Goal: Information Seeking & Learning: Find specific page/section

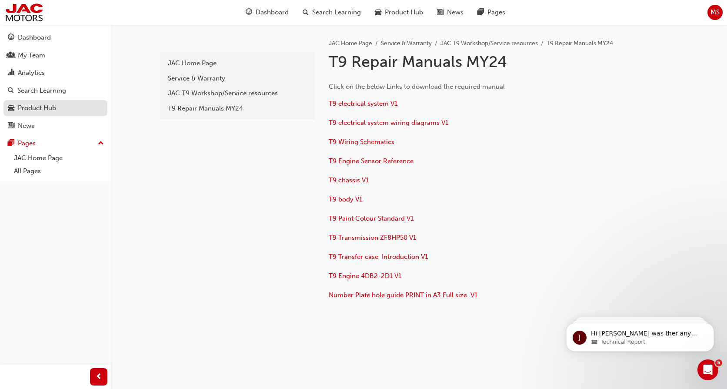
click at [35, 111] on div "Product Hub" at bounding box center [37, 108] width 38 height 10
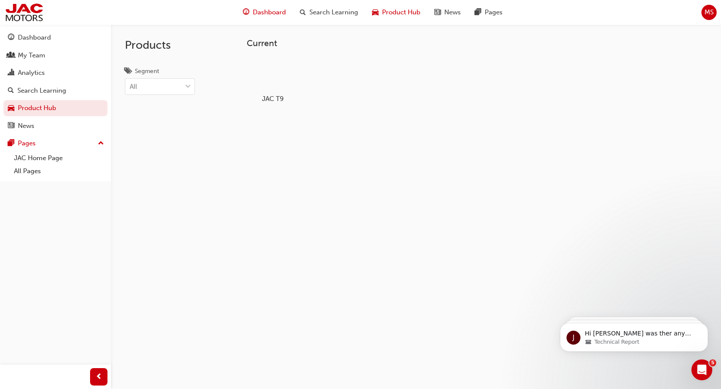
click at [278, 7] on span "Dashboard" at bounding box center [269, 12] width 33 height 10
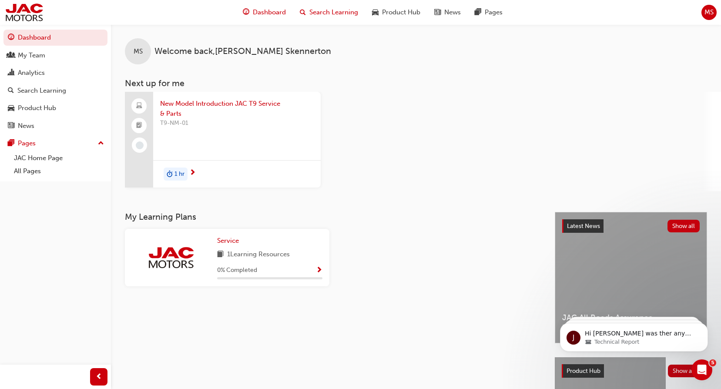
click at [328, 17] on span "Search Learning" at bounding box center [333, 12] width 49 height 10
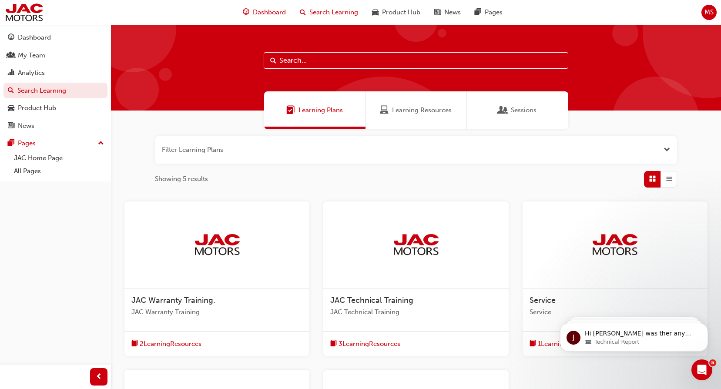
click at [261, 15] on span "Dashboard" at bounding box center [269, 12] width 33 height 10
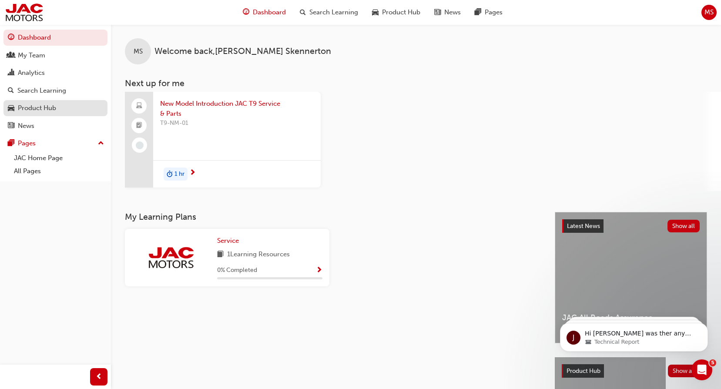
click at [34, 110] on div "Product Hub" at bounding box center [37, 108] width 38 height 10
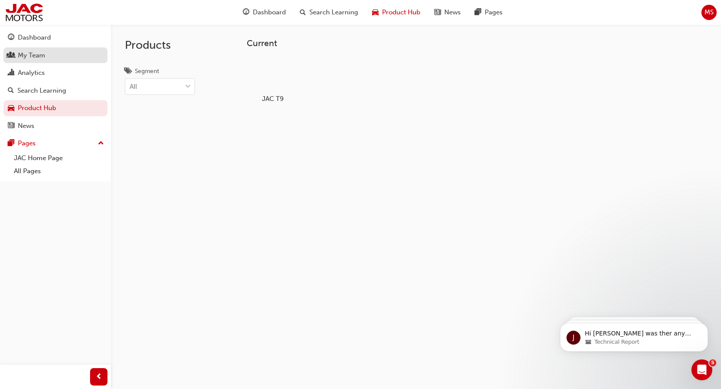
drag, startPoint x: 37, startPoint y: 67, endPoint x: 38, endPoint y: 60, distance: 6.5
click at [37, 67] on link "Analytics" at bounding box center [55, 73] width 104 height 16
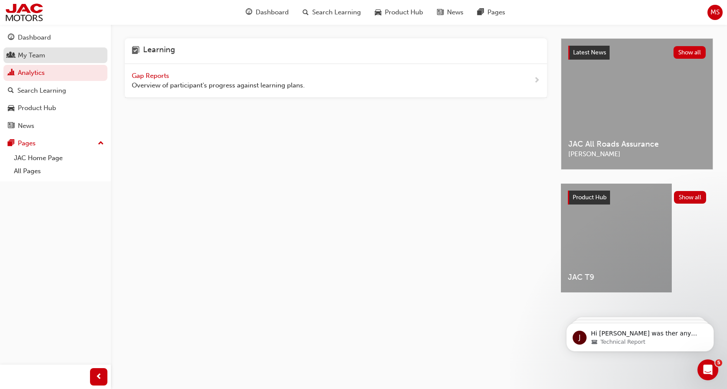
click at [38, 59] on div "My Team" at bounding box center [31, 55] width 27 height 10
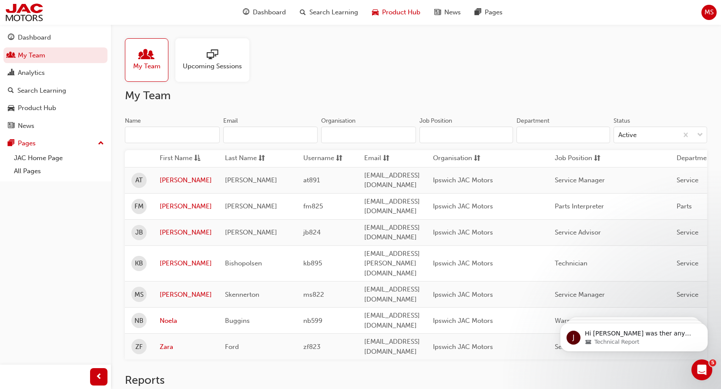
click at [409, 13] on span "Product Hub" at bounding box center [401, 12] width 38 height 10
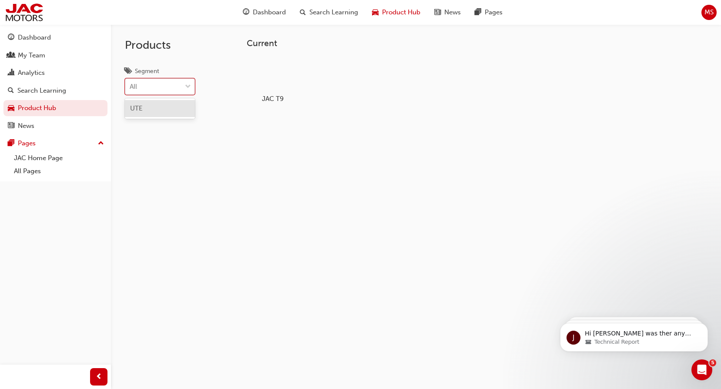
click at [187, 91] on span "down-icon" at bounding box center [188, 86] width 6 height 11
click at [130, 90] on input "Segment option UTE focused, 1 of 1. 1 result available. Use Up and Down to choo…" at bounding box center [130, 86] width 1 height 7
click at [195, 87] on div "Segment option UTE focused, 1 of 1. 1 result available. Use Up and Down to choo…" at bounding box center [160, 80] width 98 height 29
click at [264, 77] on div at bounding box center [273, 74] width 48 height 35
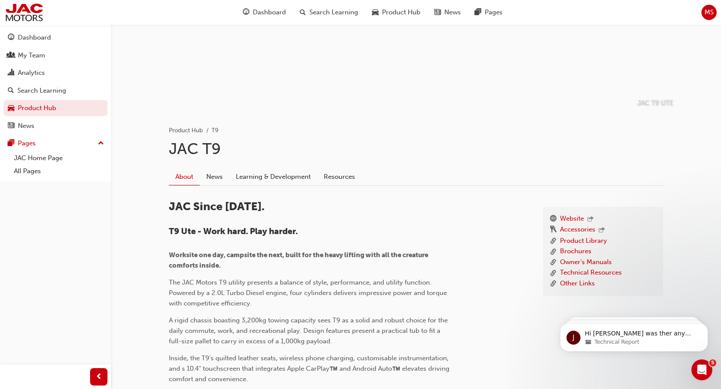
scroll to position [130, 0]
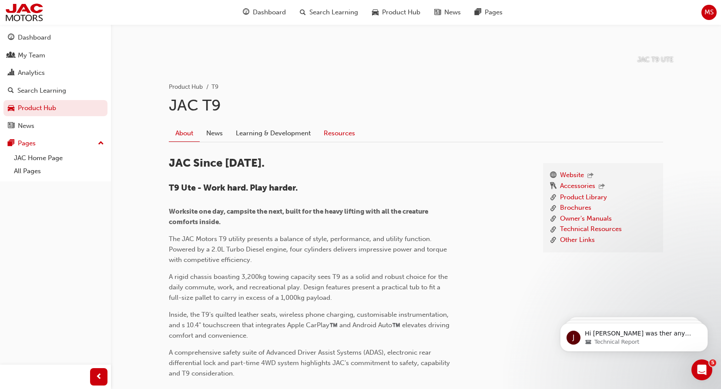
click at [342, 133] on link "Resources" at bounding box center [339, 133] width 44 height 17
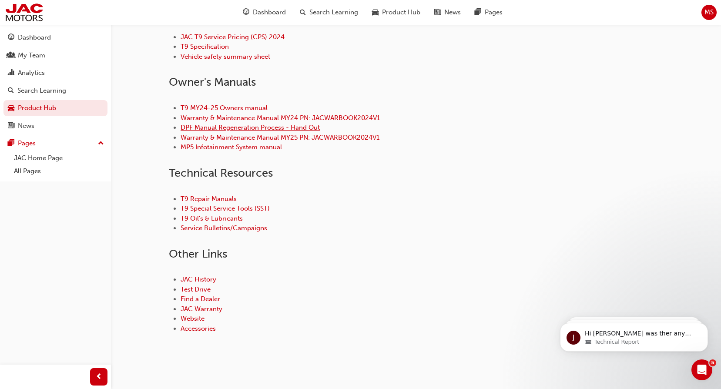
scroll to position [361, 0]
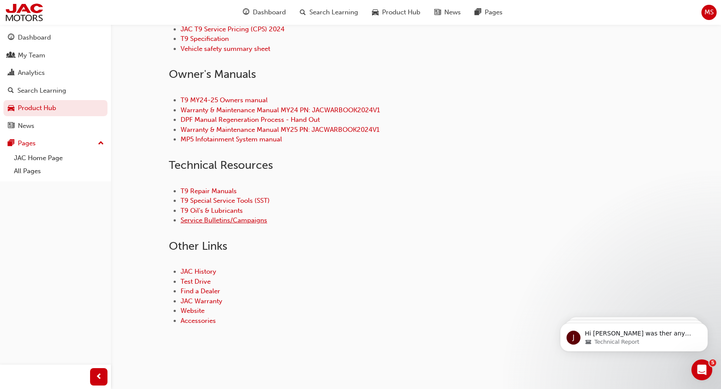
click at [234, 221] on link "Service Bulletins/Campaigns" at bounding box center [223, 220] width 87 height 8
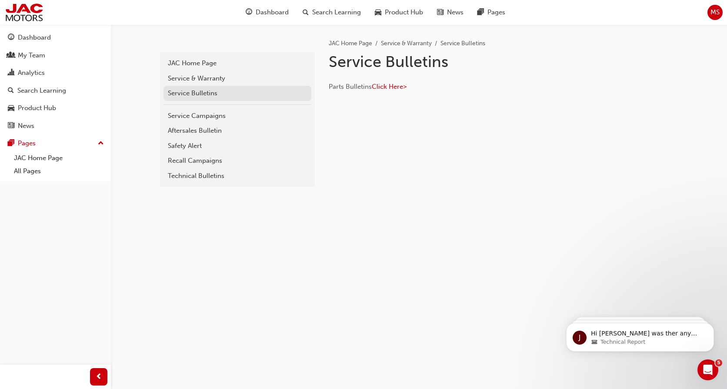
click at [196, 91] on div "Service Bulletins" at bounding box center [237, 93] width 139 height 10
click at [250, 93] on div "Service Bulletins" at bounding box center [237, 93] width 139 height 10
click at [222, 93] on div "Service Bulletins" at bounding box center [237, 93] width 139 height 10
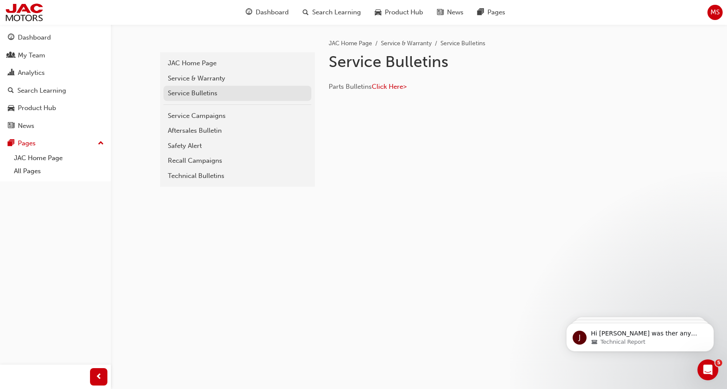
click at [220, 89] on div "Service Bulletins" at bounding box center [237, 93] width 139 height 10
click at [180, 96] on div "Service Bulletins" at bounding box center [237, 93] width 139 height 10
drag, startPoint x: 180, startPoint y: 96, endPoint x: 180, endPoint y: 89, distance: 7.0
click at [180, 89] on div "Service Bulletins" at bounding box center [237, 93] width 139 height 10
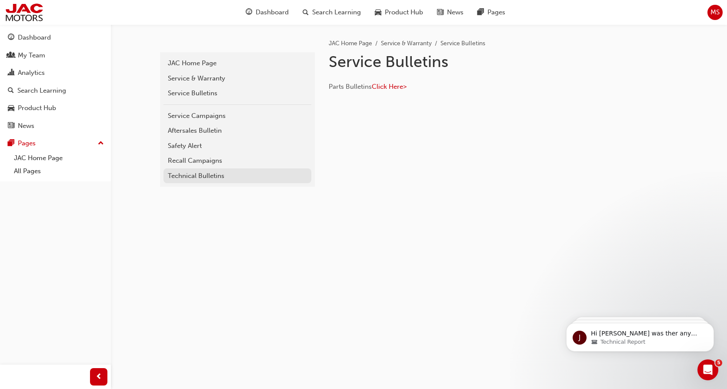
click at [204, 172] on div "Technical Bulletins" at bounding box center [237, 176] width 139 height 10
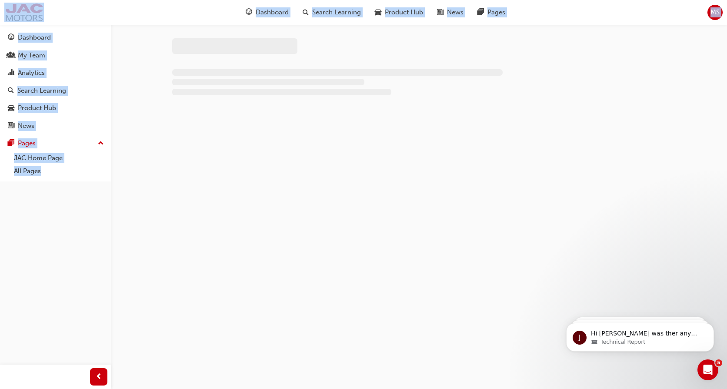
click at [204, 172] on div at bounding box center [363, 194] width 727 height 389
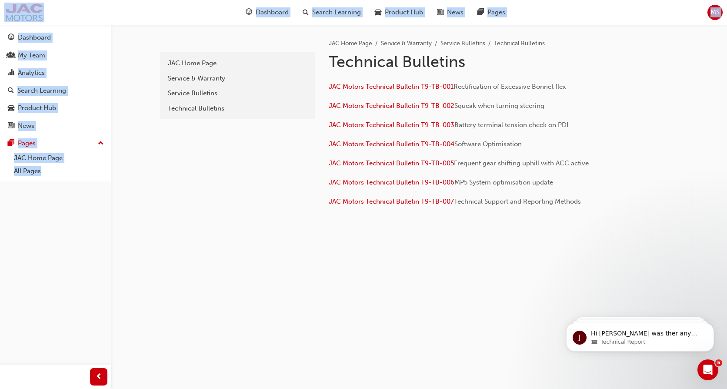
click at [263, 172] on div "37ad3e5c-10d9-4c96-a05a-ea7e87f6a872 JAC Home Page Service & Warranty Service B…" at bounding box center [236, 133] width 157 height 219
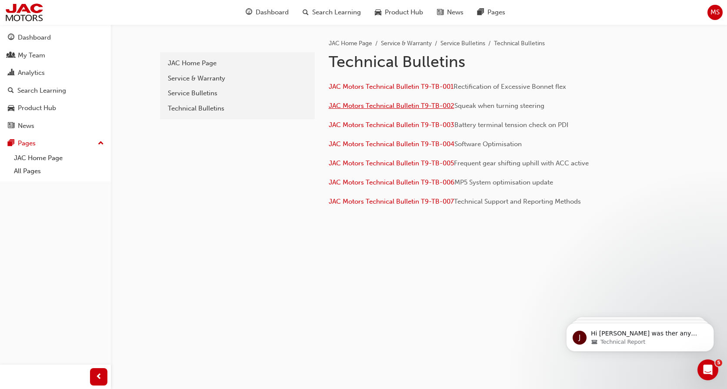
click at [413, 104] on span "JAC Motors Technical Bulletin T9-TB-002" at bounding box center [392, 106] width 126 height 8
